Goal: Task Accomplishment & Management: Manage account settings

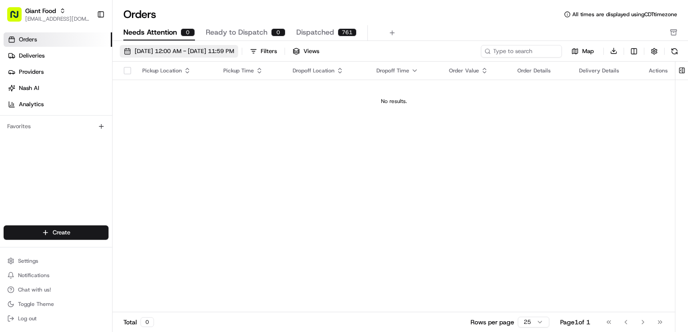
click at [169, 53] on span "[DATE] 12:00 AM - [DATE] 11:59 PM" at bounding box center [185, 51] width 100 height 8
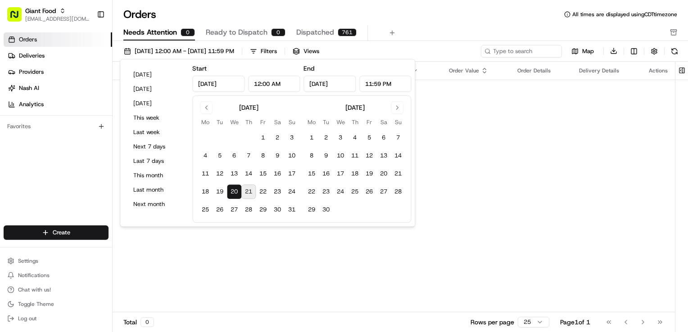
click at [252, 192] on button "21" at bounding box center [248, 192] width 14 height 14
type input "[DATE]"
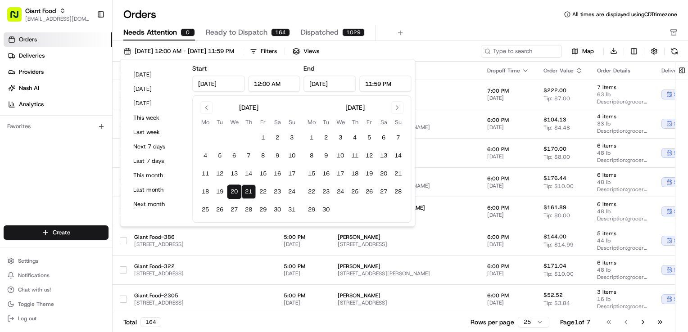
click at [451, 27] on div "Needs Attention 0 Ready to Dispatch 164 Dispatched 1029" at bounding box center [393, 32] width 541 height 15
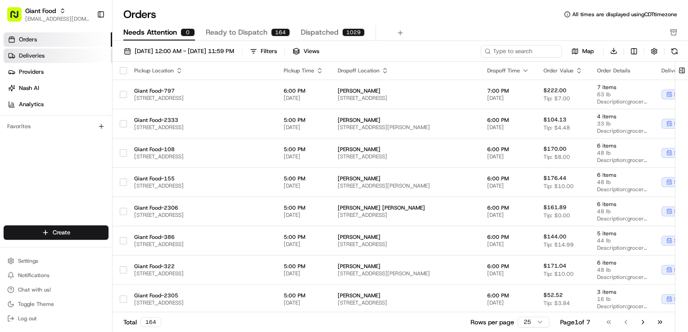
click at [54, 55] on link "Deliveries" at bounding box center [58, 56] width 109 height 14
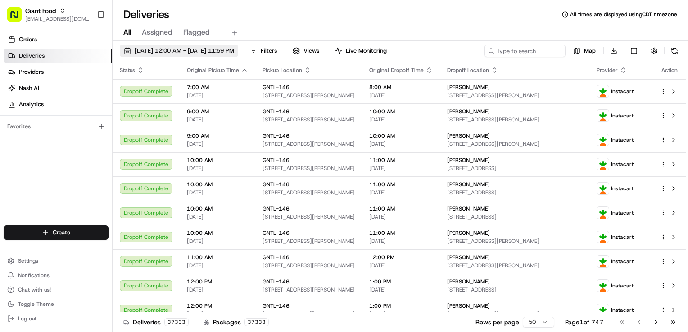
click at [184, 49] on span "[DATE] 12:00 AM - [DATE] 11:59 PM" at bounding box center [185, 51] width 100 height 8
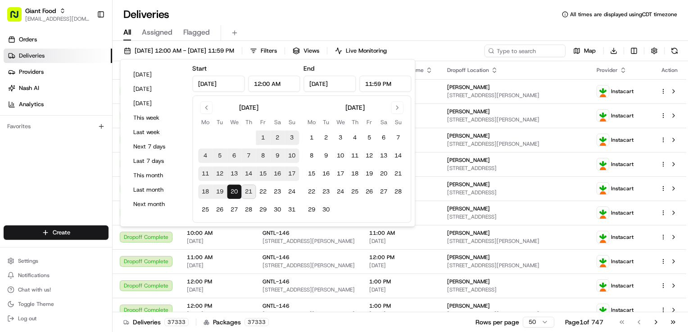
click at [236, 194] on button "20" at bounding box center [234, 192] width 14 height 14
type input "[DATE]"
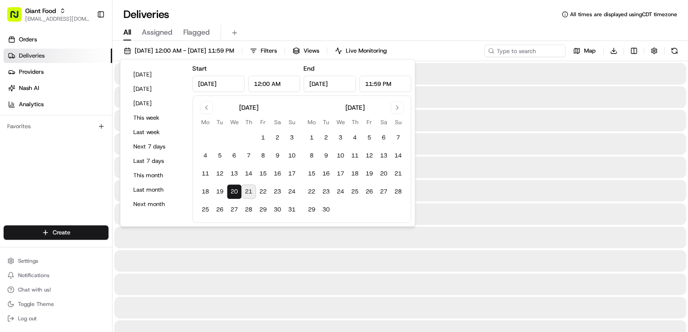
click at [474, 39] on div "All Assigned Flagged" at bounding box center [400, 33] width 575 height 16
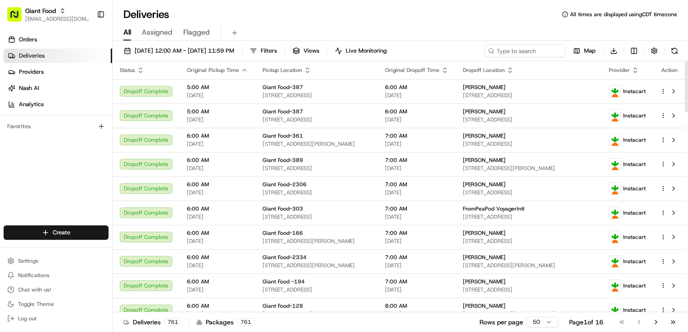
click at [634, 71] on icon "button" at bounding box center [635, 70] width 7 height 7
click at [637, 96] on button "Provider (Z-A)" at bounding box center [635, 93] width 61 height 11
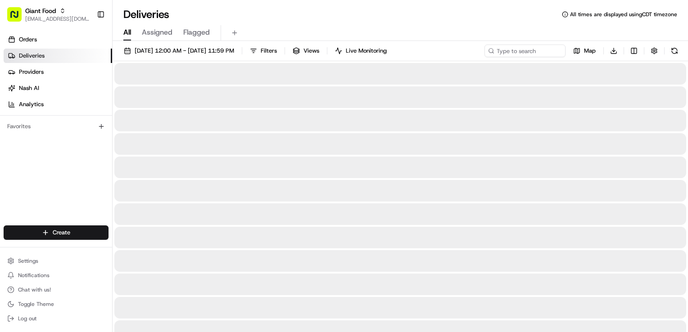
click at [450, 19] on div "Deliveries All times are displayed using CDT timezone" at bounding box center [400, 14] width 575 height 14
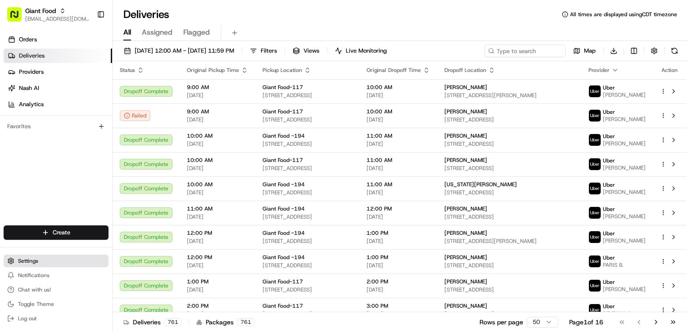
click at [31, 263] on span "Settings" at bounding box center [28, 261] width 20 height 7
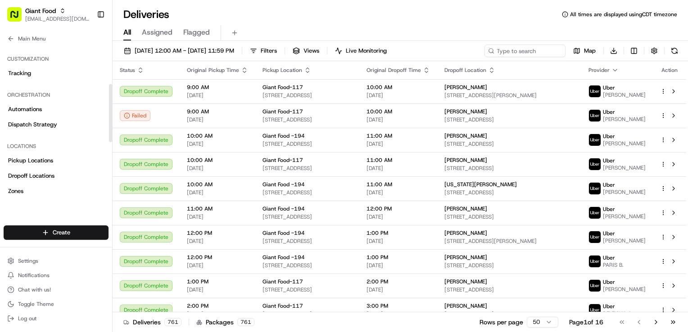
scroll to position [135, 0]
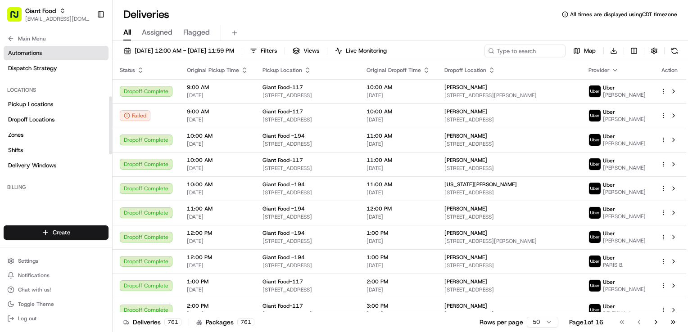
click at [43, 55] on link "Automations" at bounding box center [56, 53] width 105 height 14
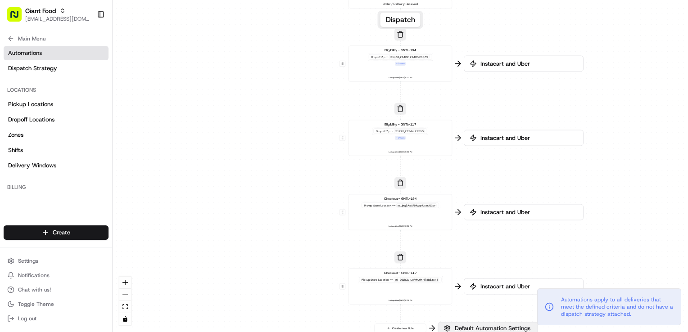
click at [508, 327] on span "Default Automation Settings" at bounding box center [492, 329] width 79 height 8
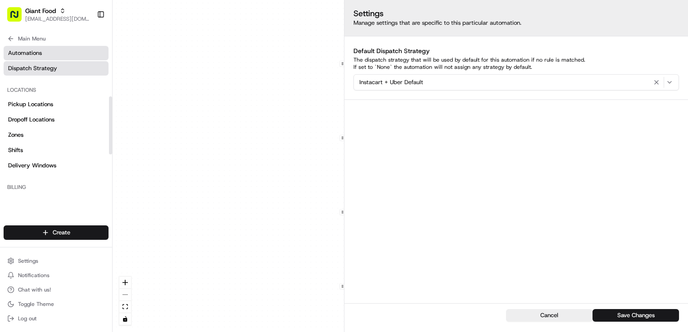
click at [58, 68] on link "Dispatch Strategy" at bounding box center [56, 68] width 105 height 14
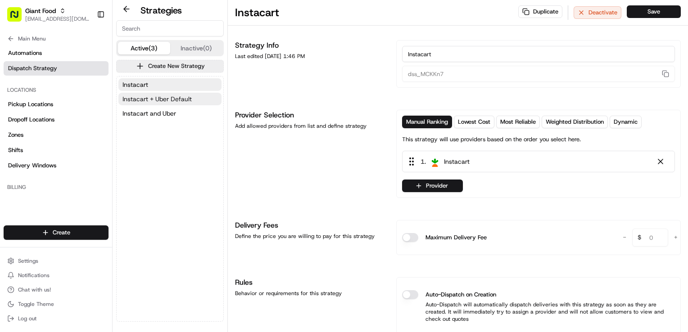
click at [175, 100] on span "Instacart + Uber Default" at bounding box center [156, 99] width 69 height 9
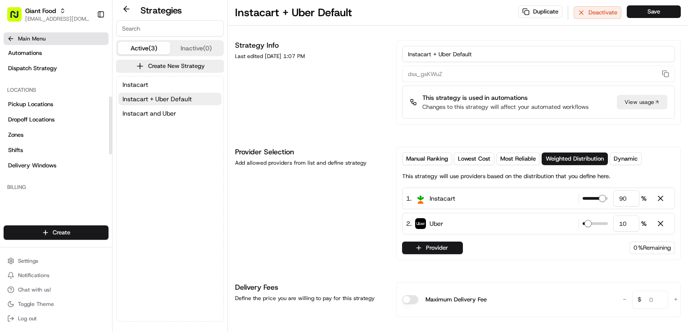
click at [29, 41] on span "Main Menu" at bounding box center [31, 38] width 27 height 7
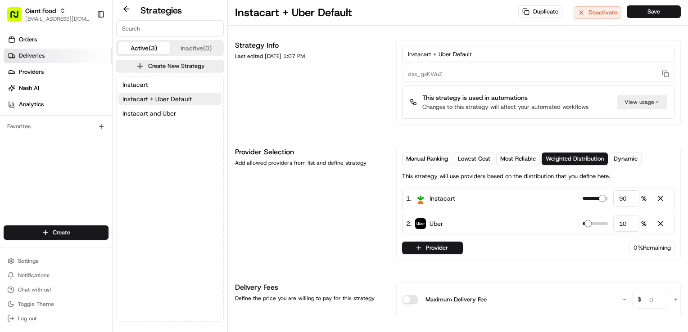
click at [34, 59] on span "Deliveries" at bounding box center [32, 56] width 26 height 8
